Goal: Task Accomplishment & Management: Use online tool/utility

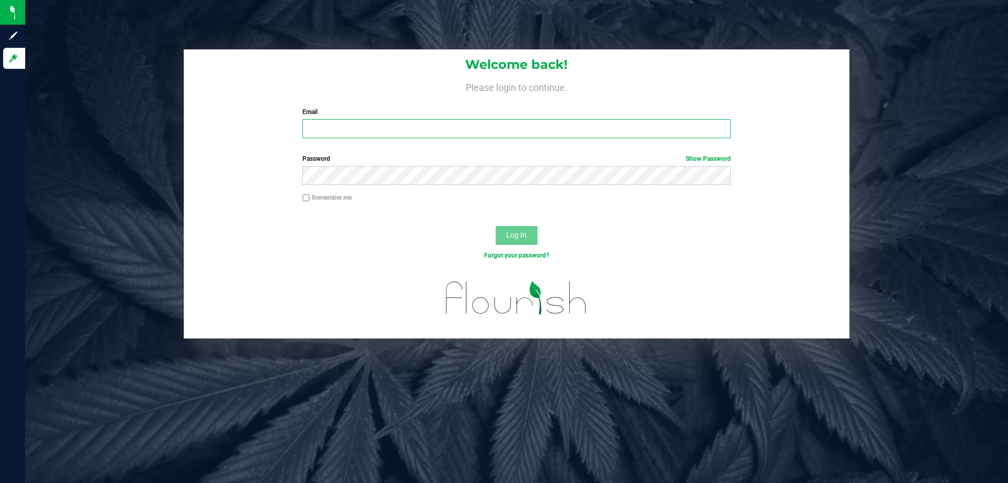
click at [377, 124] on input "Email" at bounding box center [517, 128] width 428 height 19
type input "samadio@liveparallel.com"
click at [496, 226] on button "Log In" at bounding box center [517, 235] width 42 height 19
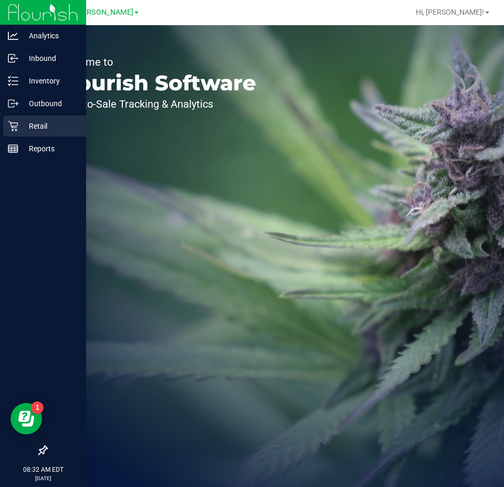
drag, startPoint x: 23, startPoint y: 118, endPoint x: 68, endPoint y: 109, distance: 46.6
click at [23, 118] on div "Retail" at bounding box center [44, 126] width 83 height 21
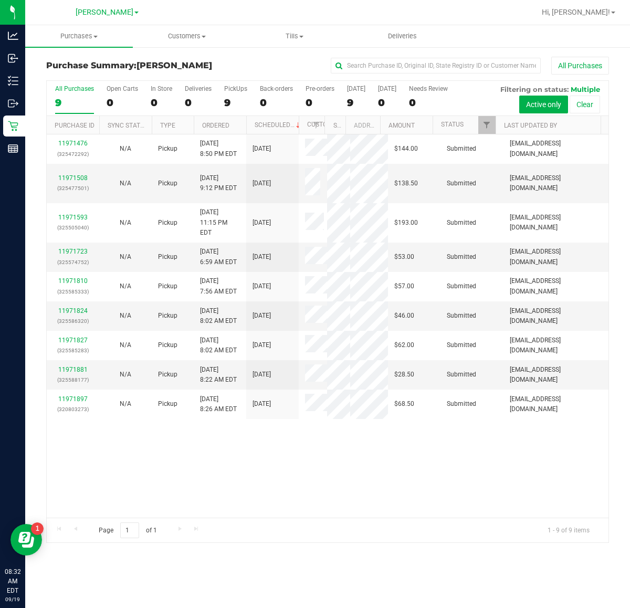
drag, startPoint x: 68, startPoint y: 109, endPoint x: 390, endPoint y: 450, distance: 468.9
click at [390, 450] on div "11971476 (325472292) N/A Pickup 9/18/2025 8:50 PM EDT 9/19/2025 $144.00 Submitt…" at bounding box center [328, 325] width 562 height 383
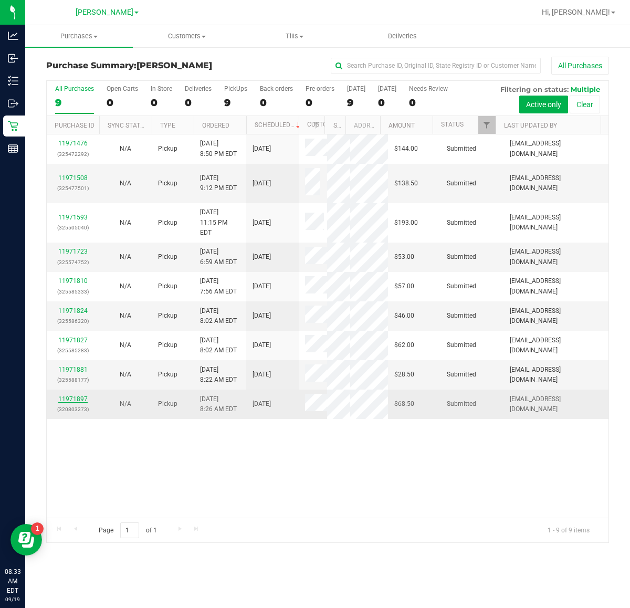
click at [68, 396] on link "11971897" at bounding box center [72, 399] width 29 height 7
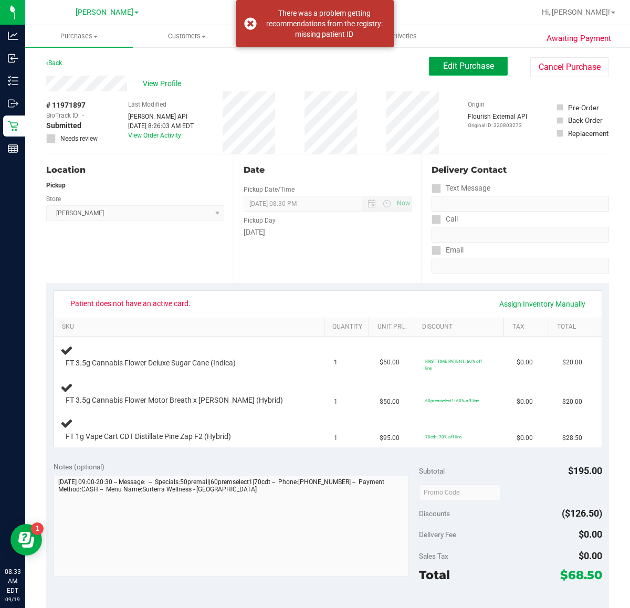
click at [460, 71] on button "Edit Purchase" at bounding box center [468, 66] width 79 height 19
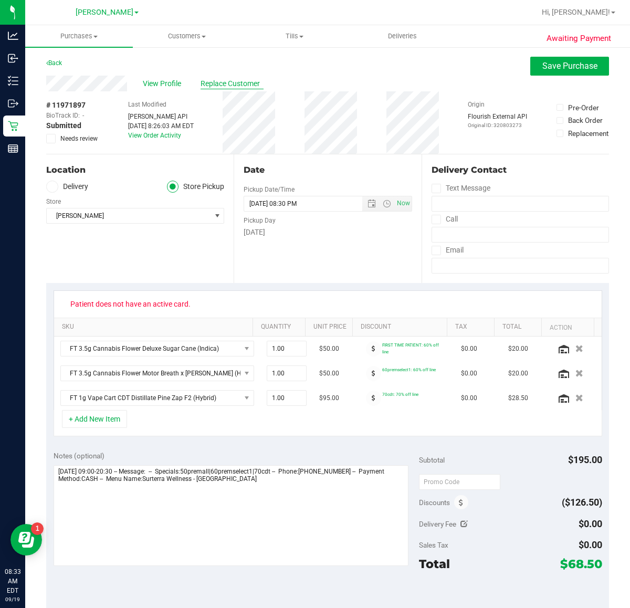
click at [215, 81] on span "Replace Customer" at bounding box center [232, 83] width 63 height 11
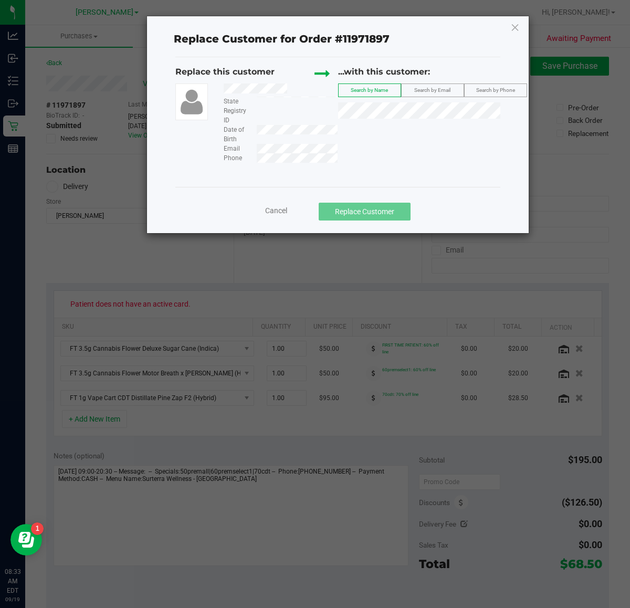
click at [267, 146] on div "Replace this customer State Registry ID Date of Birth Email Phone ...with this …" at bounding box center [337, 114] width 325 height 97
click at [433, 88] on span "Search by Email" at bounding box center [432, 90] width 36 height 6
click at [388, 134] on span "MARGARET REID" at bounding box center [373, 130] width 56 height 8
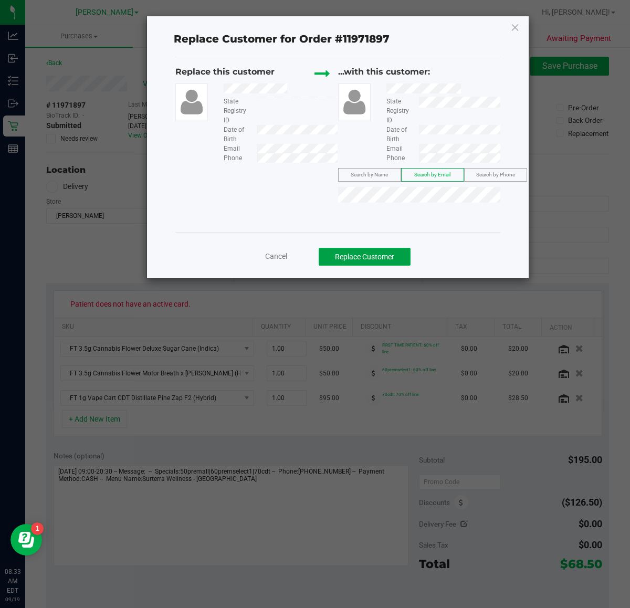
click at [347, 251] on button "Replace Customer" at bounding box center [365, 257] width 92 height 18
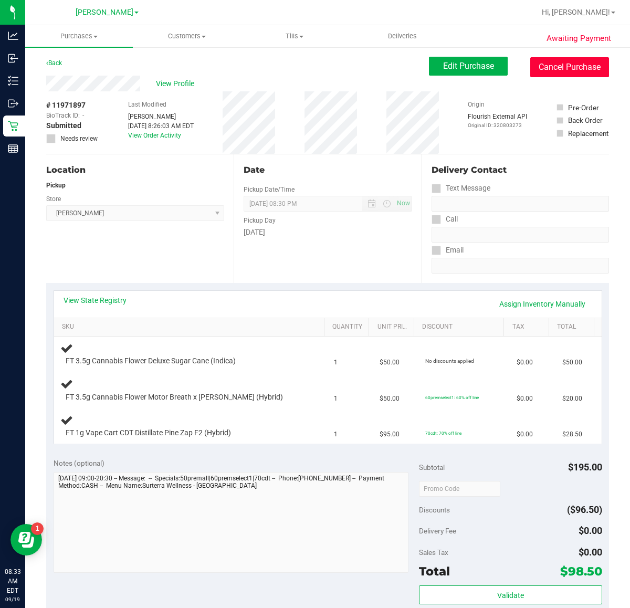
click at [546, 69] on button "Cancel Purchase" at bounding box center [569, 67] width 79 height 20
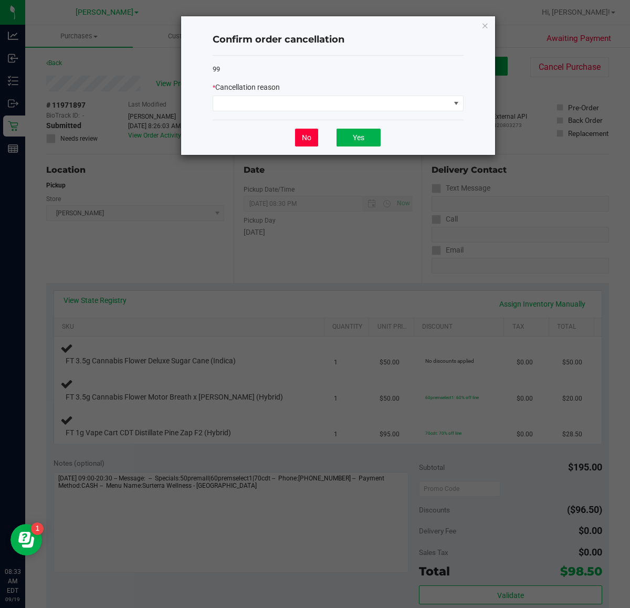
click at [307, 142] on button "No" at bounding box center [306, 138] width 23 height 18
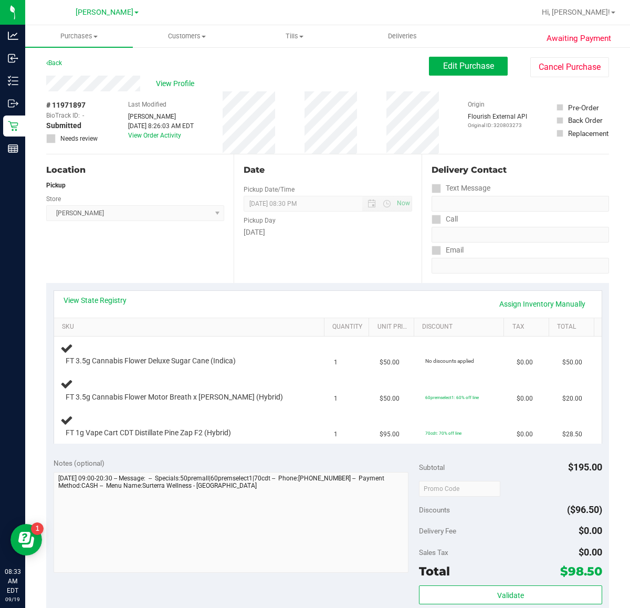
click at [342, 81] on div "View Profile" at bounding box center [237, 84] width 383 height 16
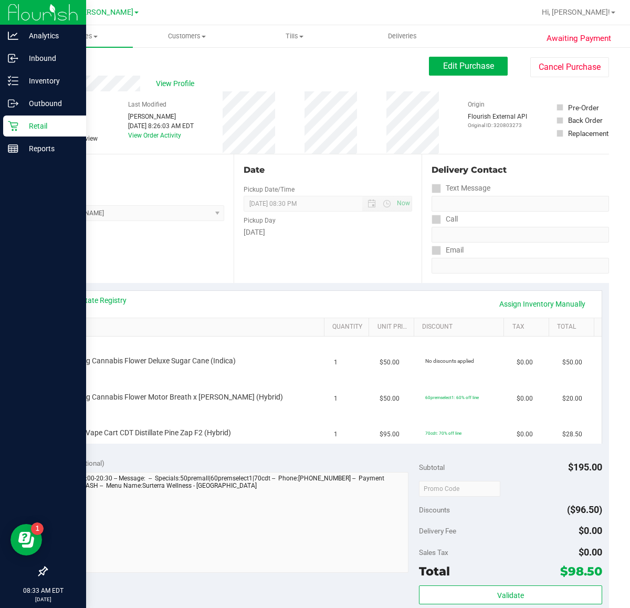
click at [29, 123] on p "Retail" at bounding box center [49, 126] width 63 height 13
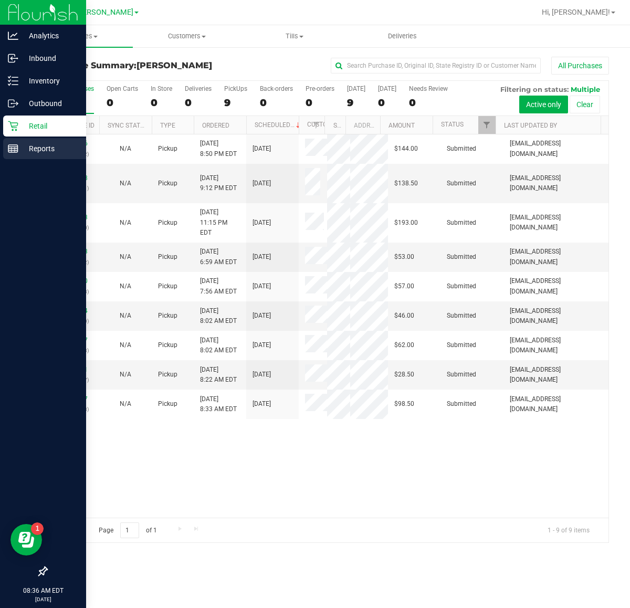
click at [13, 145] on icon at bounding box center [13, 148] width 11 height 11
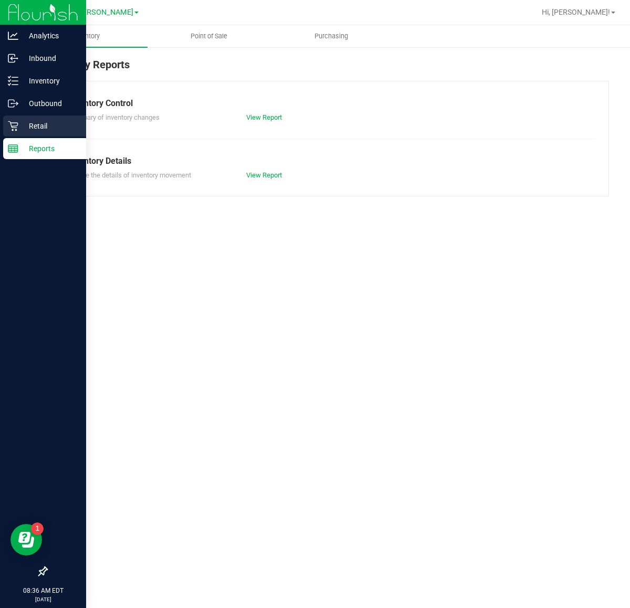
click at [30, 119] on div "Retail" at bounding box center [44, 126] width 83 height 21
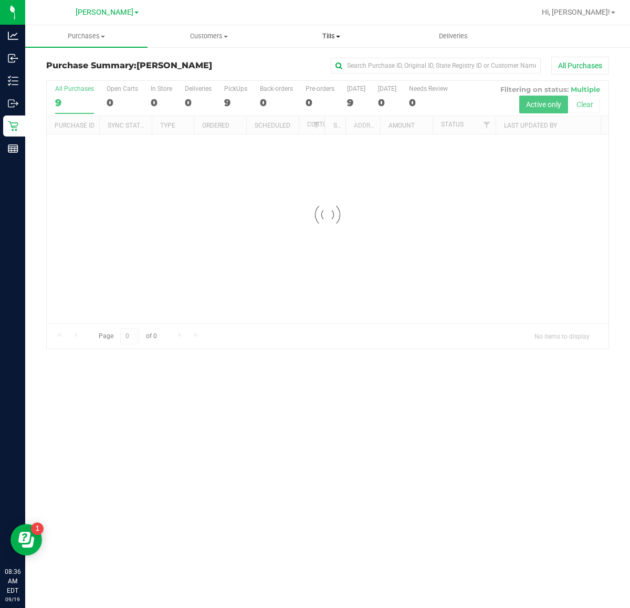
click at [331, 38] on span "Tills" at bounding box center [331, 36] width 121 height 9
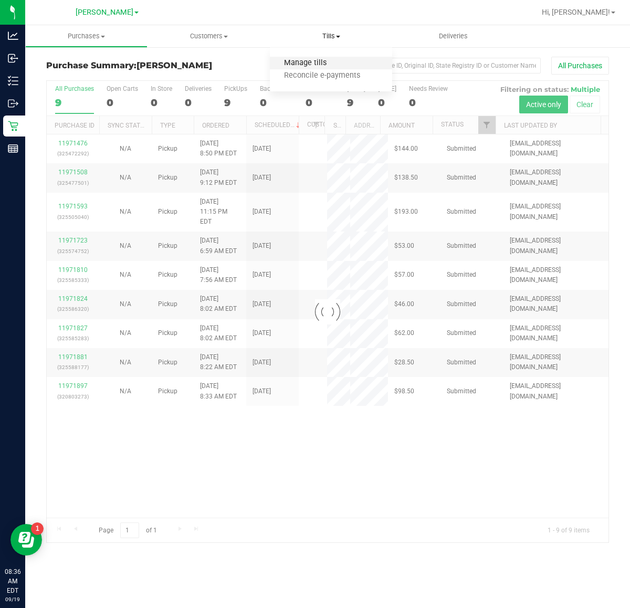
click at [332, 66] on span "Manage tills" at bounding box center [305, 63] width 71 height 9
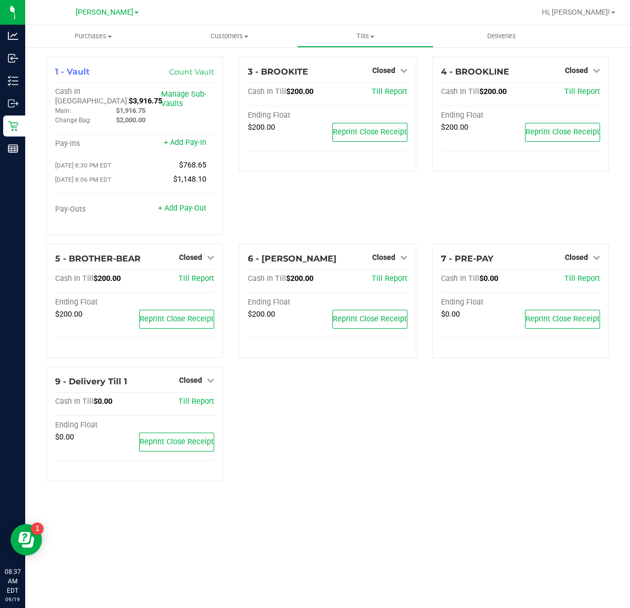
click at [135, 482] on div "Purchases Summary of purchases Fulfillment All purchases Customers All customer…" at bounding box center [327, 316] width 605 height 583
click at [598, 254] on icon at bounding box center [596, 257] width 7 height 7
click at [585, 276] on link "Open Till" at bounding box center [577, 279] width 28 height 8
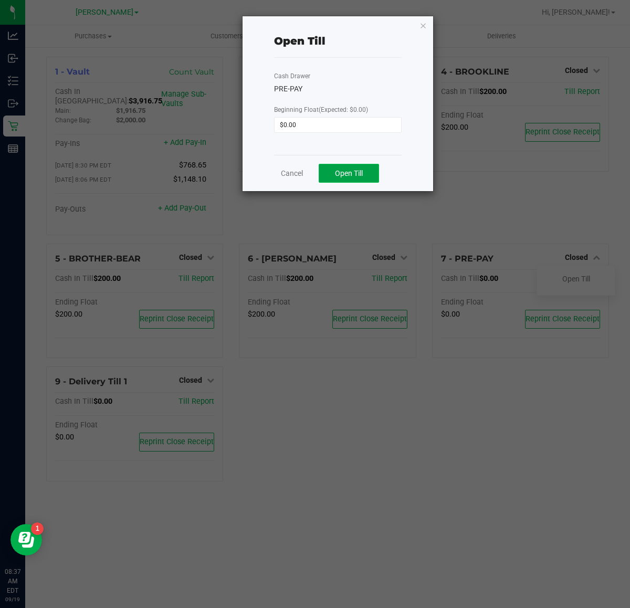
drag, startPoint x: 376, startPoint y: 168, endPoint x: 336, endPoint y: 168, distance: 39.9
click at [372, 168] on button "Open Till" at bounding box center [349, 173] width 60 height 19
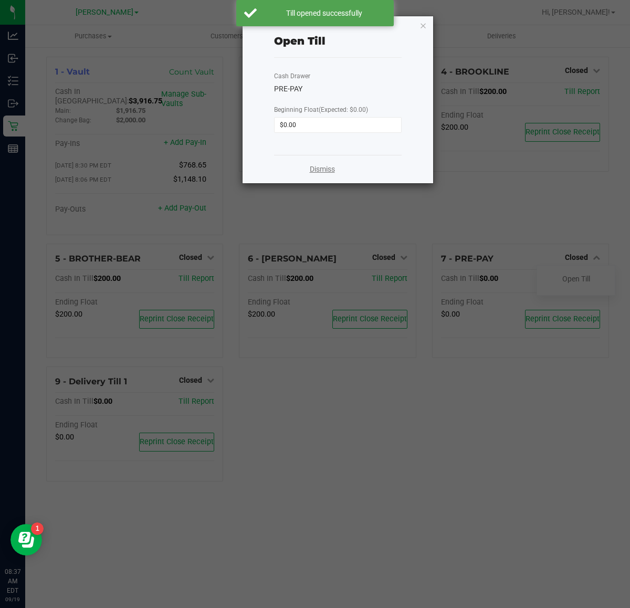
click at [335, 165] on link "Dismiss" at bounding box center [322, 169] width 25 height 11
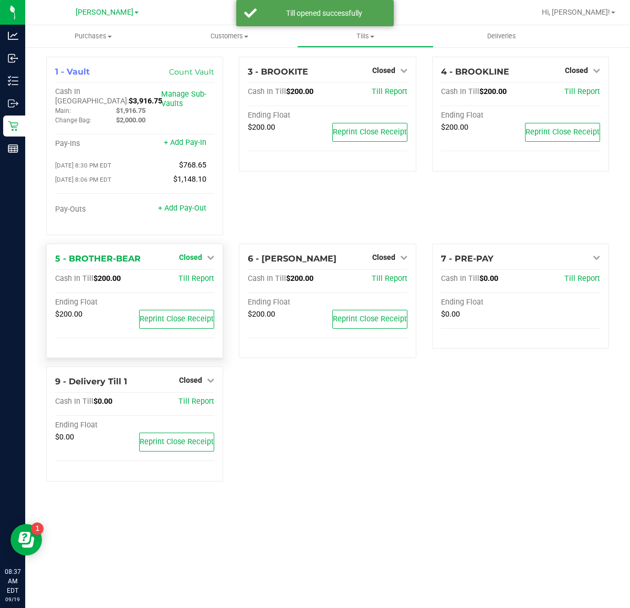
click at [211, 254] on icon at bounding box center [210, 257] width 7 height 7
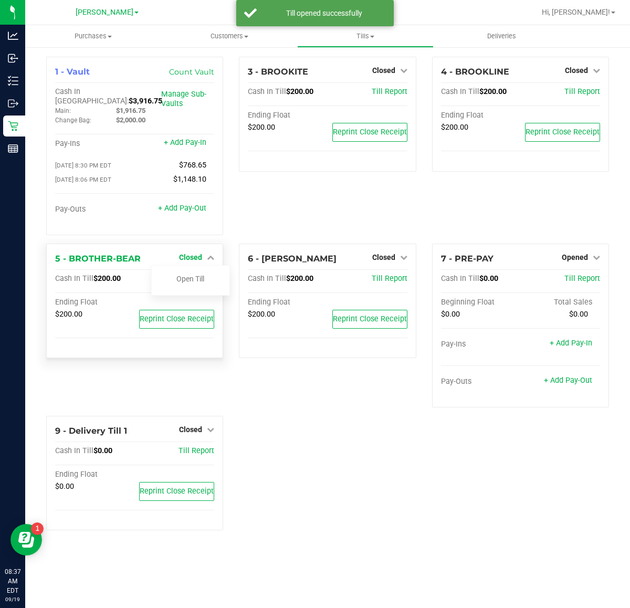
click at [195, 253] on span "Closed" at bounding box center [190, 257] width 23 height 8
click at [201, 253] on span "Closed" at bounding box center [190, 257] width 23 height 8
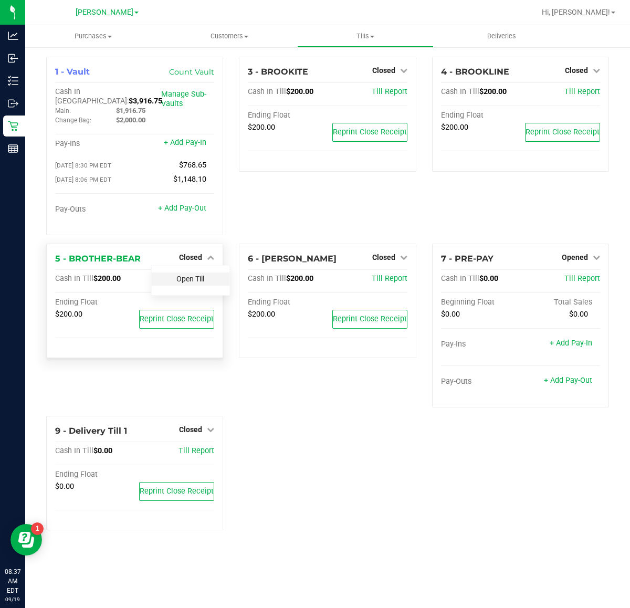
click at [201, 275] on link "Open Till" at bounding box center [190, 279] width 28 height 8
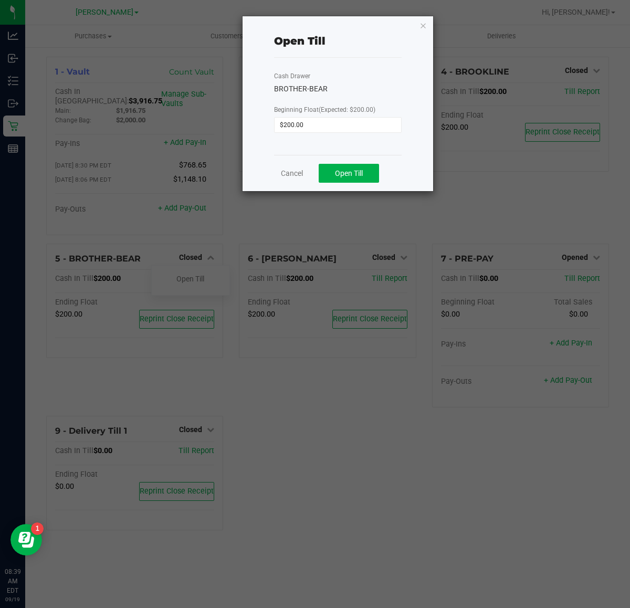
click at [382, 51] on div "Open Till" at bounding box center [338, 41] width 128 height 33
click at [356, 176] on span "Open Till" at bounding box center [349, 173] width 28 height 8
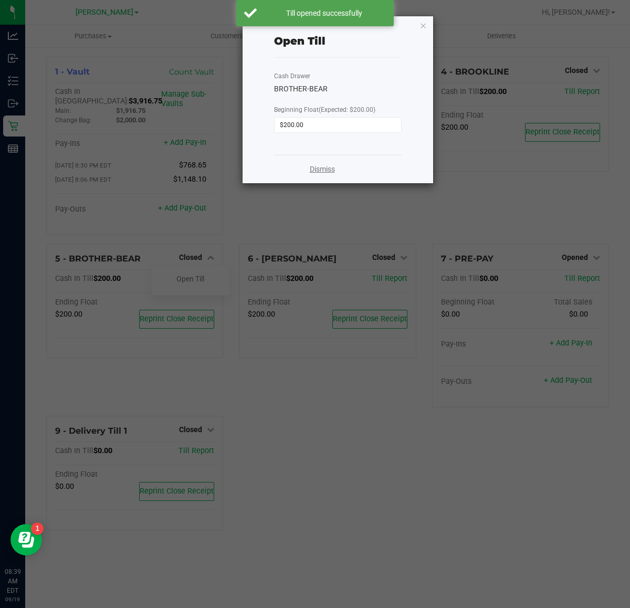
click at [323, 170] on link "Dismiss" at bounding box center [322, 169] width 25 height 11
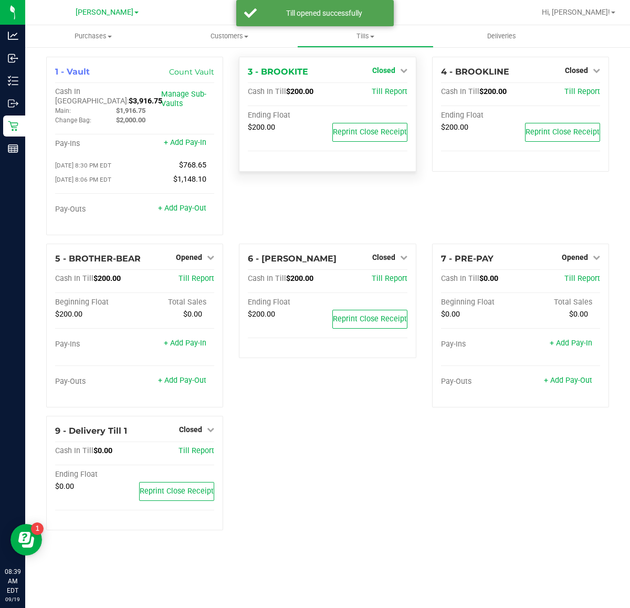
click at [403, 71] on icon at bounding box center [403, 70] width 7 height 7
click at [401, 90] on div "Open Till" at bounding box center [384, 92] width 78 height 13
click at [379, 95] on link "Open Till" at bounding box center [384, 92] width 28 height 8
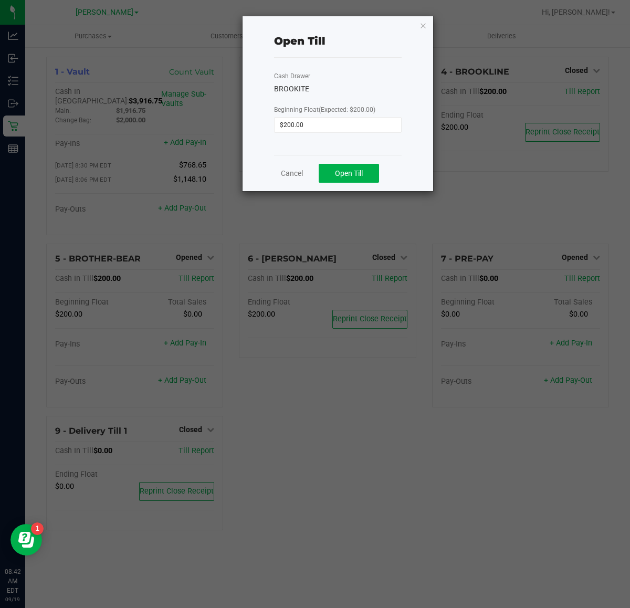
click at [381, 55] on div "Open Till" at bounding box center [338, 41] width 128 height 33
click at [340, 174] on span "Open Till" at bounding box center [349, 173] width 28 height 8
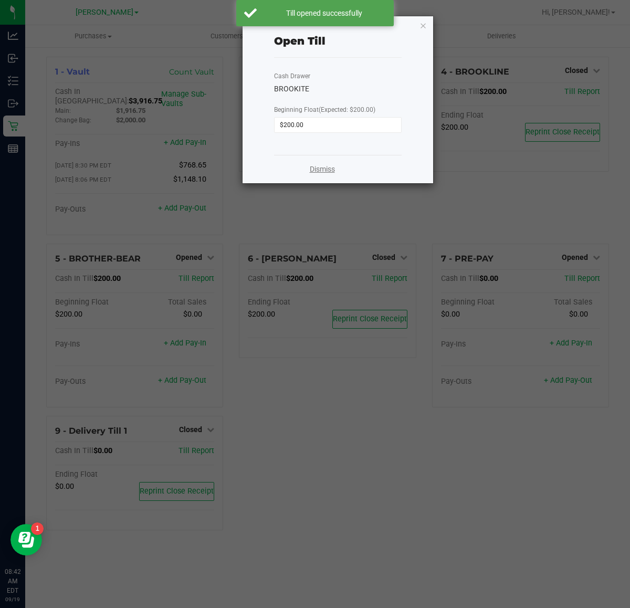
click at [329, 174] on link "Dismiss" at bounding box center [322, 169] width 25 height 11
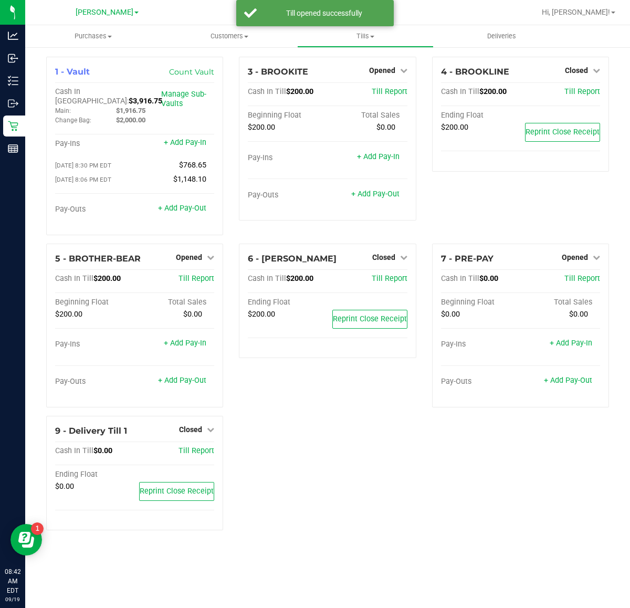
click at [364, 461] on div "1 - Vault Count Vault Cash In Vault: $3,916.75 Main: $1,916.75 Change Bag: $2,0…" at bounding box center [327, 298] width 579 height 482
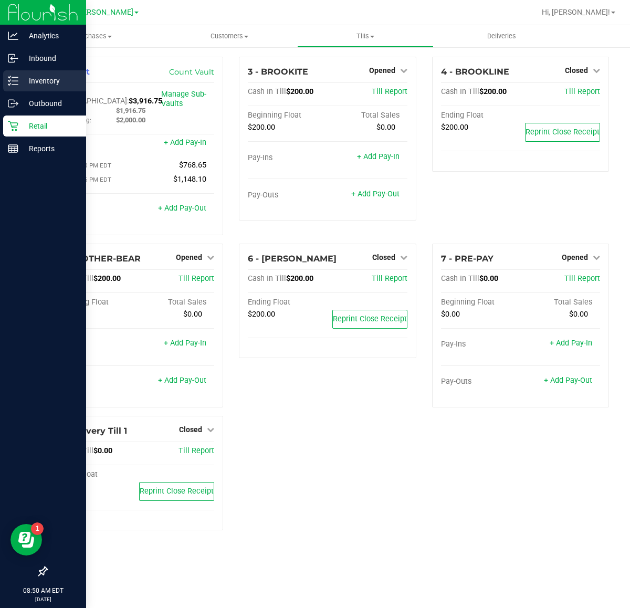
click at [53, 74] on div "Inventory" at bounding box center [44, 80] width 83 height 21
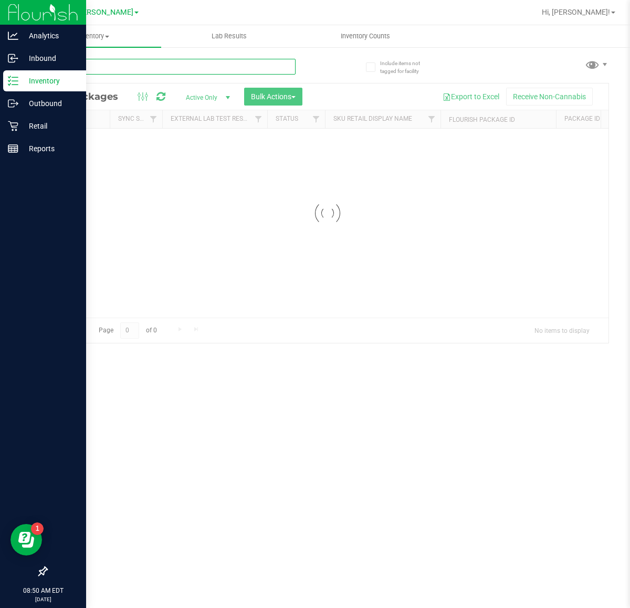
click at [240, 66] on input "text" at bounding box center [170, 67] width 249 height 16
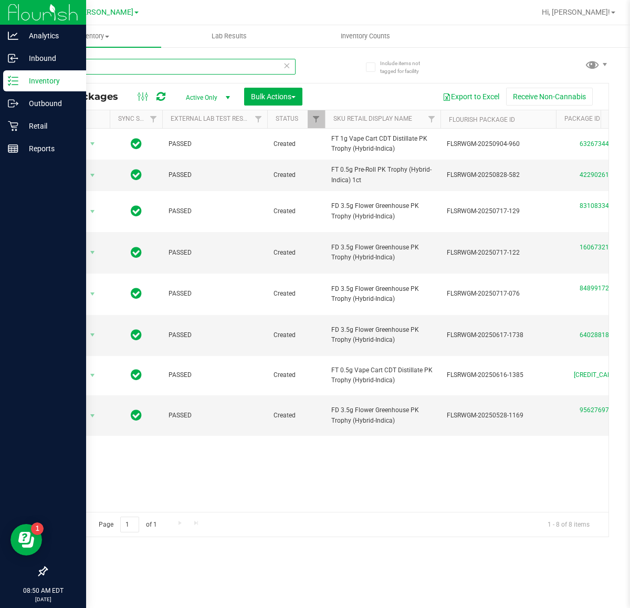
type input "pkt"
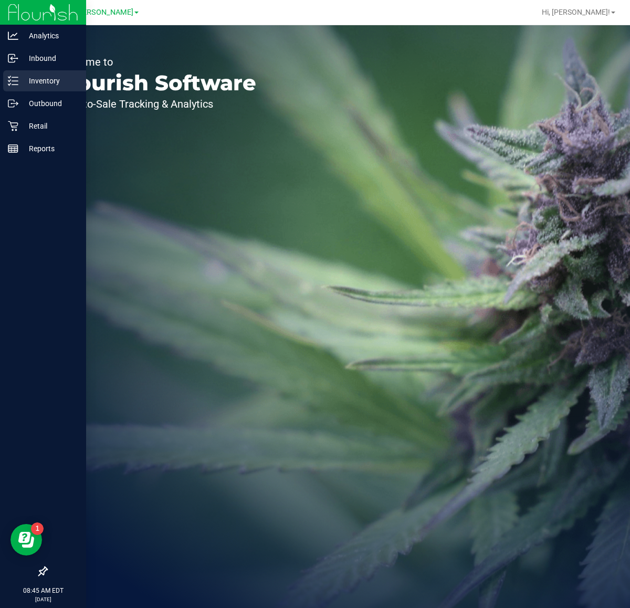
click at [40, 82] on p "Inventory" at bounding box center [49, 81] width 63 height 13
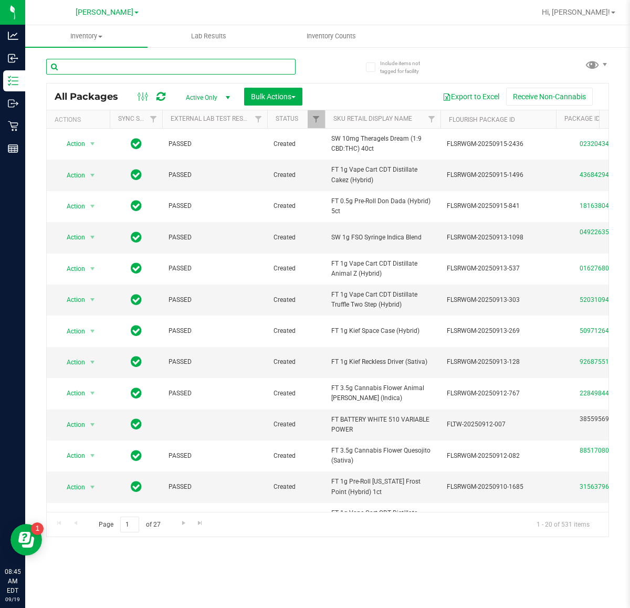
click at [185, 66] on input "text" at bounding box center [170, 67] width 249 height 16
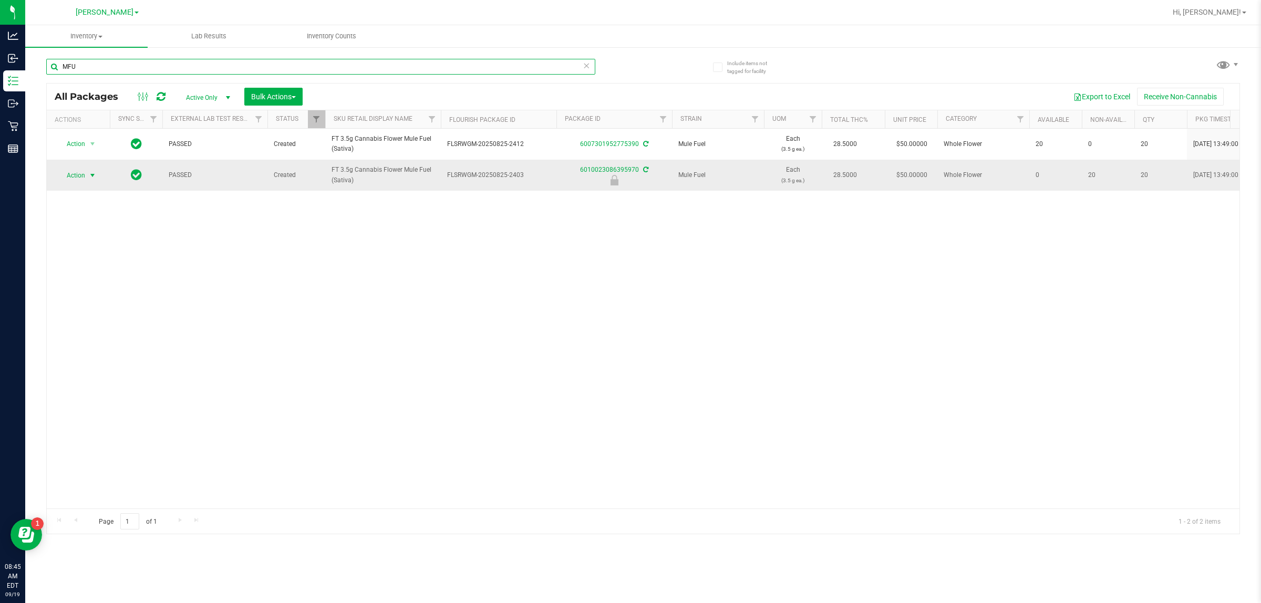
type input "MFU"
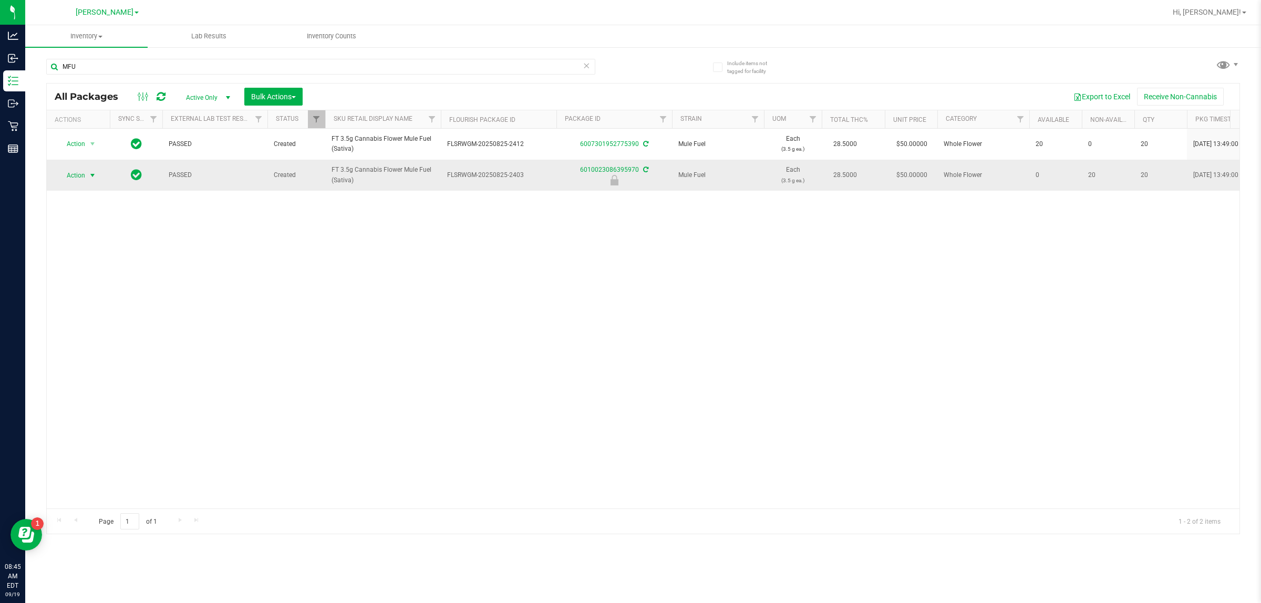
click at [93, 171] on span "select" at bounding box center [92, 175] width 13 height 15
click at [100, 293] on li "Unlock package" at bounding box center [92, 301] width 68 height 16
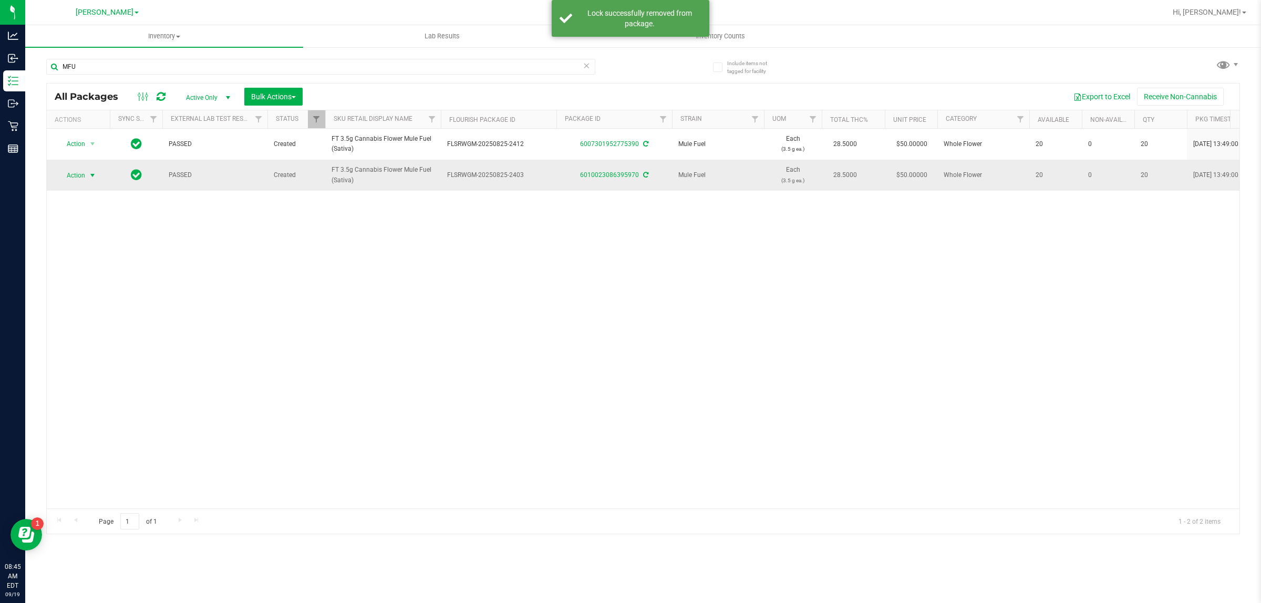
click at [88, 177] on span "select" at bounding box center [92, 175] width 8 height 8
click at [101, 271] on li "Lock package" at bounding box center [98, 272] width 81 height 16
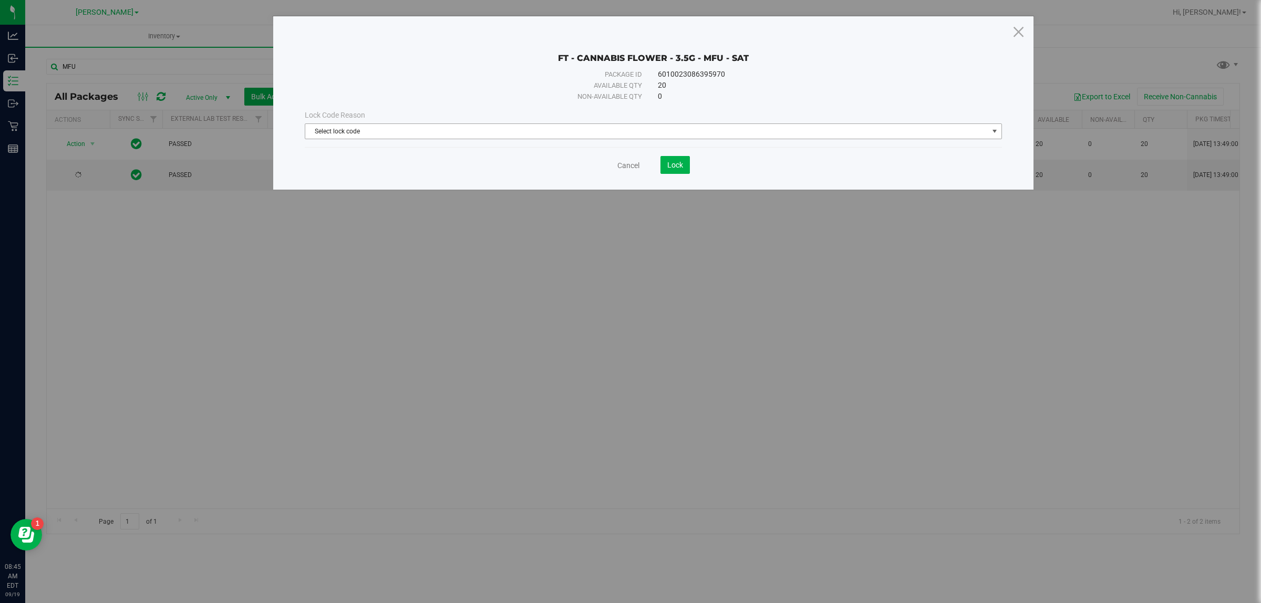
click at [432, 132] on span "Select lock code" at bounding box center [646, 131] width 683 height 15
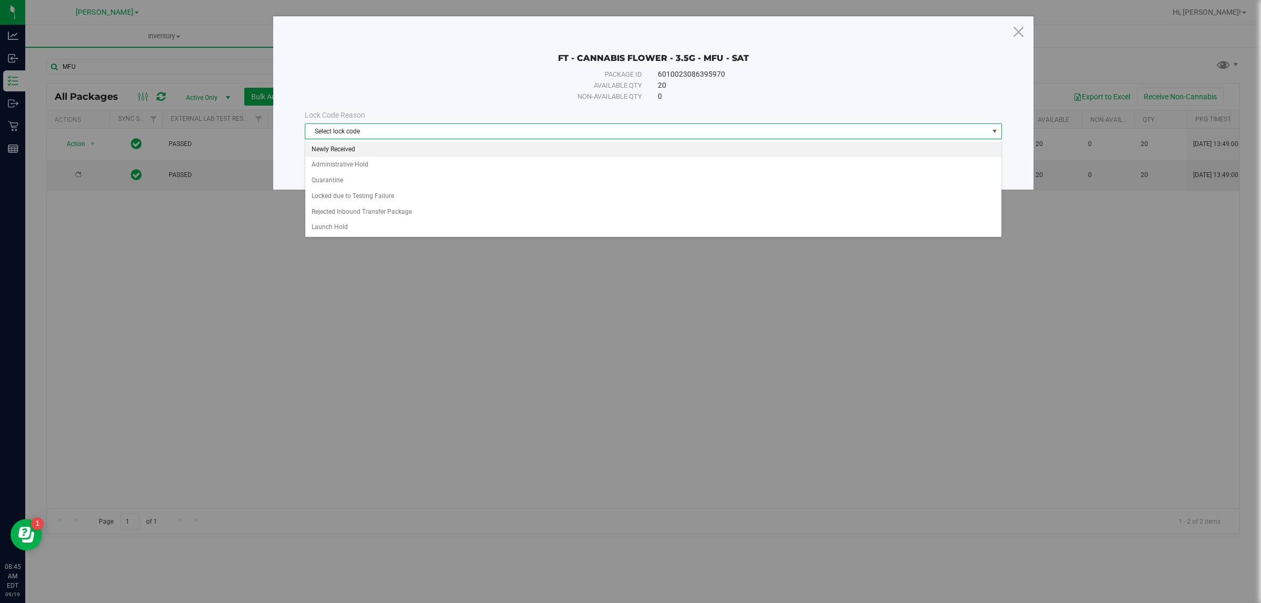
click at [413, 148] on li "Newly Received" at bounding box center [652, 150] width 695 height 16
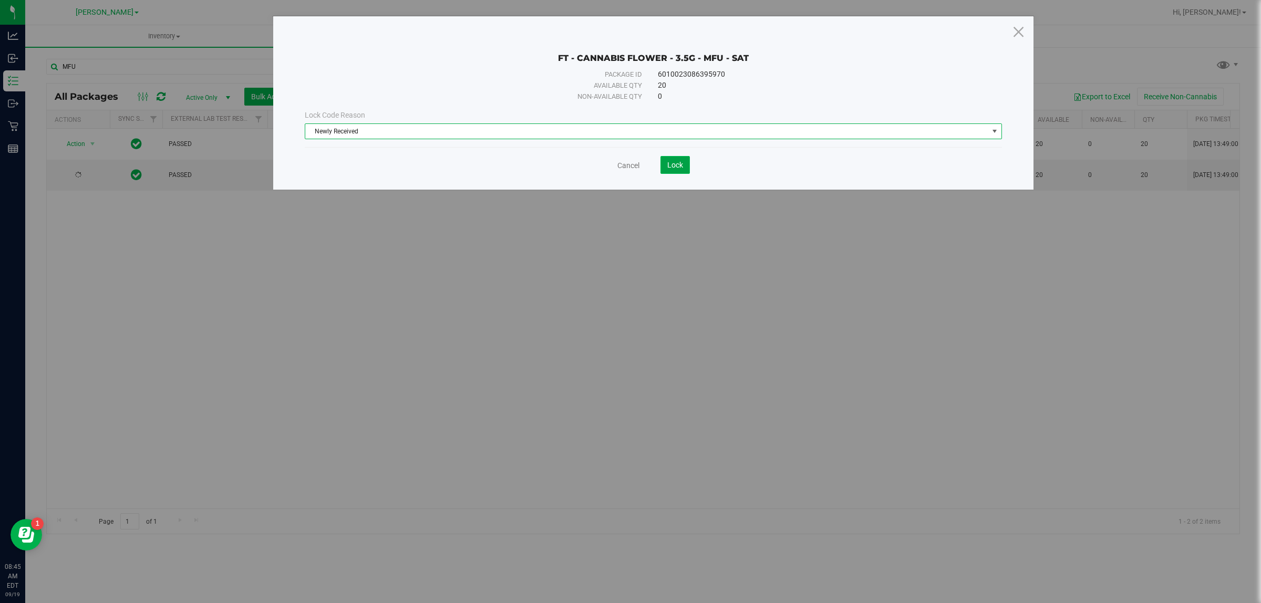
click at [630, 164] on span "Lock" at bounding box center [675, 165] width 16 height 8
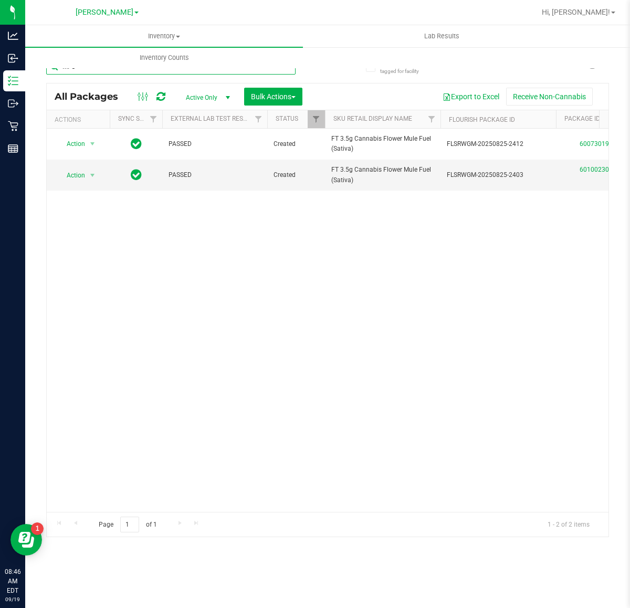
click at [189, 70] on input "MFU" at bounding box center [170, 67] width 249 height 16
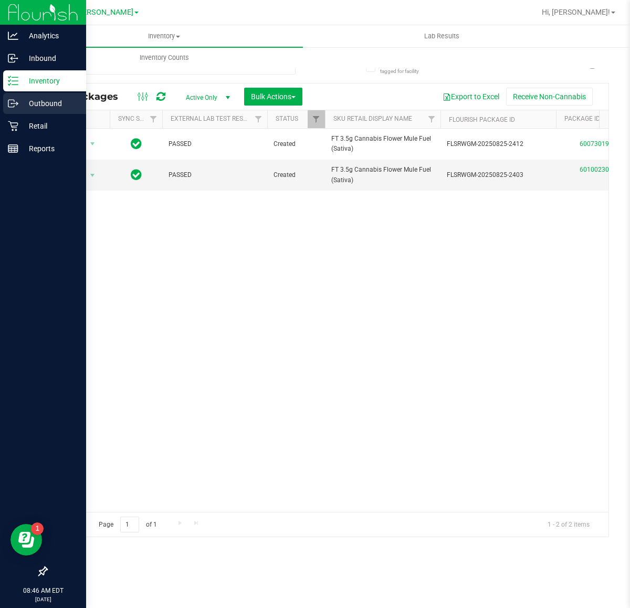
click at [22, 93] on div "Outbound" at bounding box center [44, 103] width 83 height 21
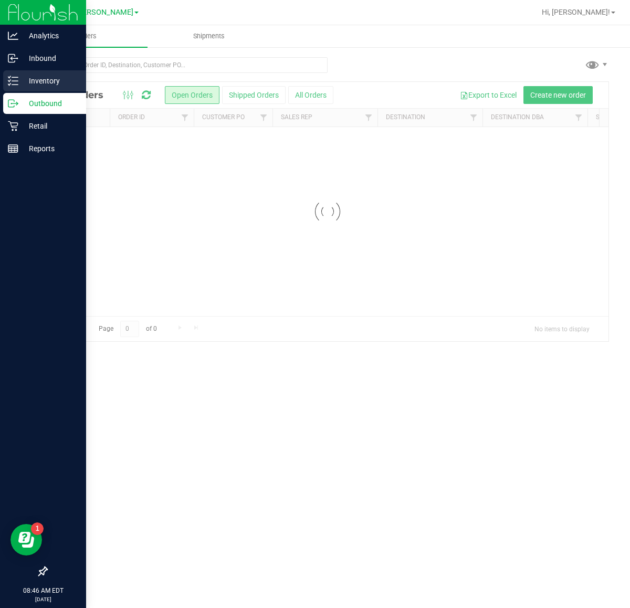
click at [42, 76] on p "Inventory" at bounding box center [49, 81] width 63 height 13
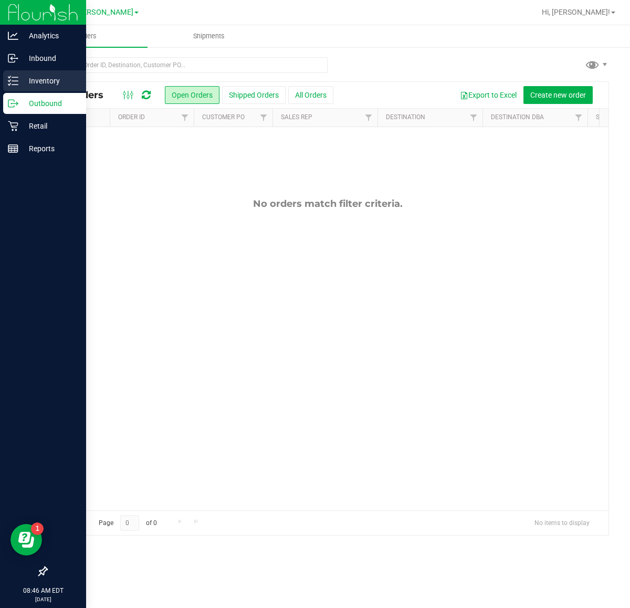
click at [42, 76] on p "Inventory" at bounding box center [49, 81] width 63 height 13
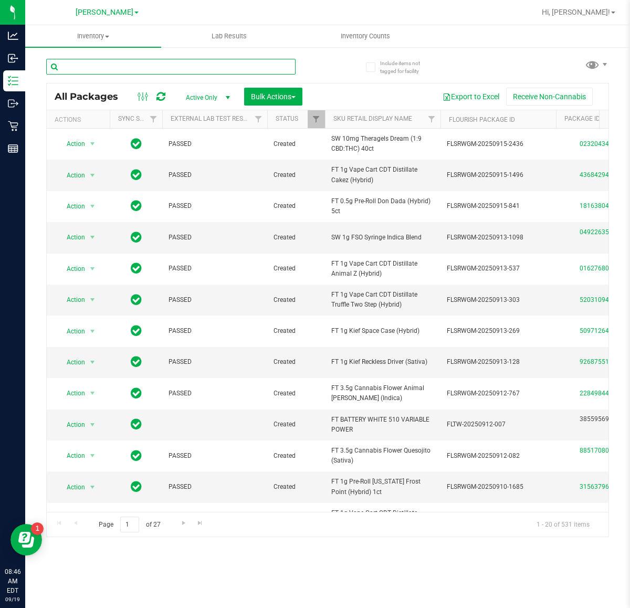
click at [146, 66] on input "text" at bounding box center [170, 67] width 249 height 16
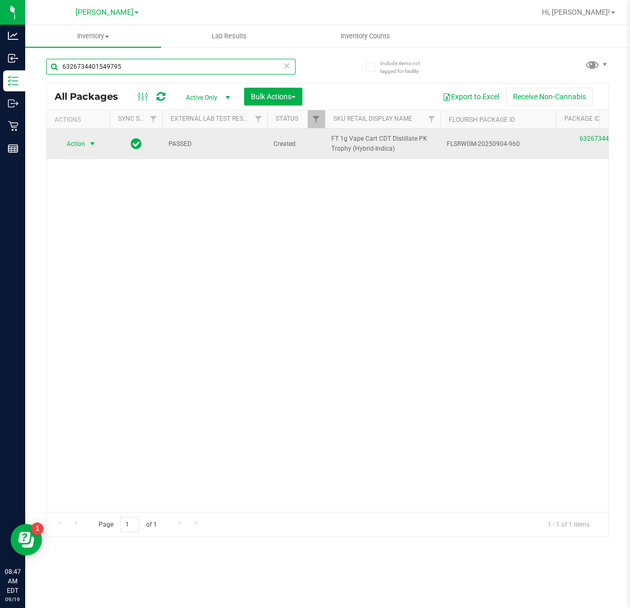
type input "6326734401549795"
click at [93, 142] on span "select" at bounding box center [92, 144] width 8 height 8
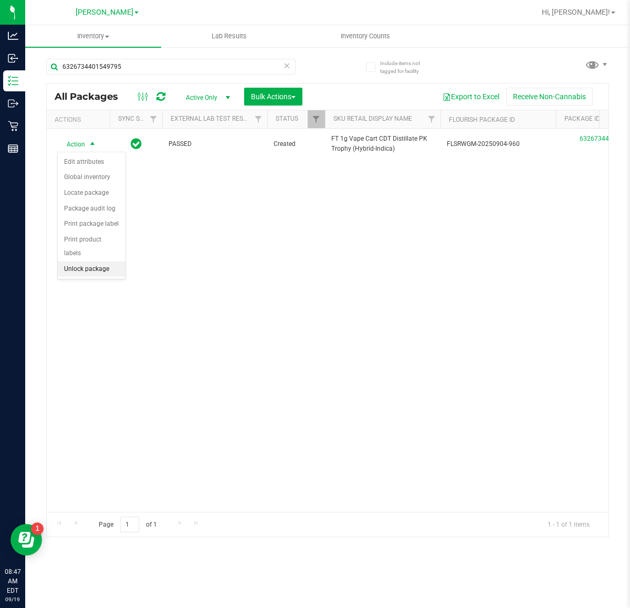
click at [111, 262] on li "Unlock package" at bounding box center [92, 270] width 68 height 16
click at [181, 342] on div "Action Action Adjust qty Create package Edit attributes Global inventory Locate…" at bounding box center [328, 320] width 562 height 383
